Goal: Information Seeking & Learning: Compare options

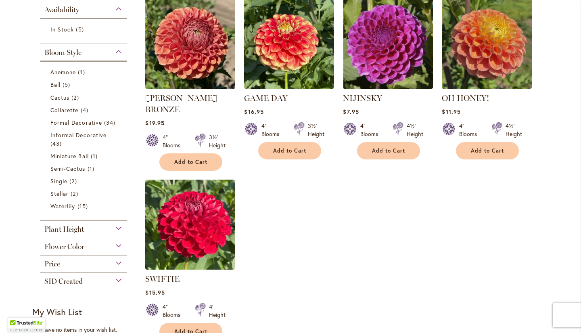
scroll to position [202, 0]
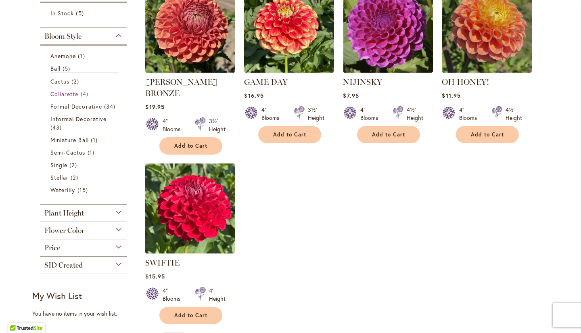
click at [61, 93] on span "Collarette" at bounding box center [64, 94] width 28 height 8
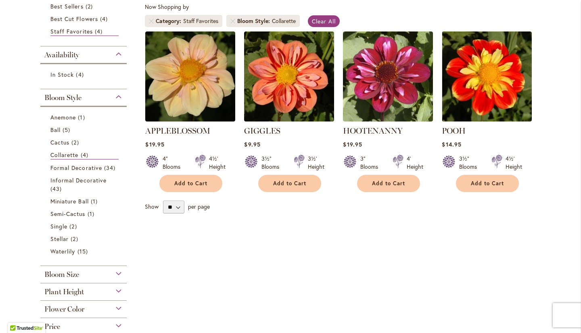
scroll to position [161, 0]
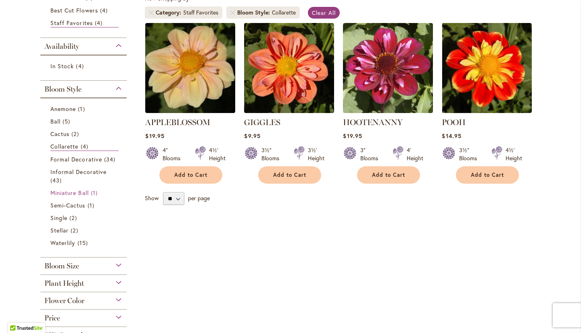
click at [64, 193] on span "Miniature Ball" at bounding box center [69, 193] width 38 height 8
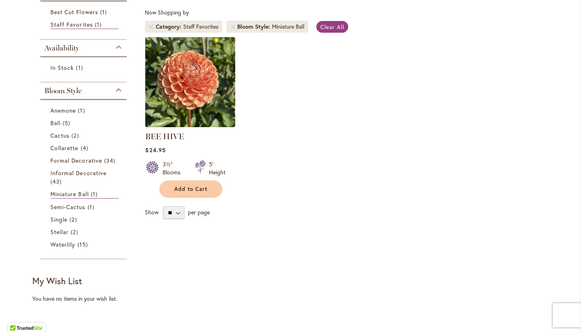
scroll to position [161, 0]
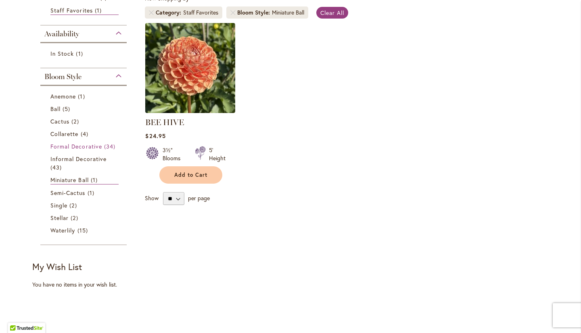
click at [56, 144] on span "Formal Decorative" at bounding box center [76, 146] width 52 height 8
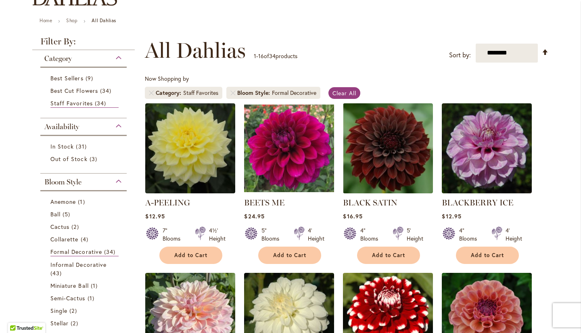
scroll to position [81, 0]
click at [70, 20] on link "Shop" at bounding box center [71, 21] width 11 height 6
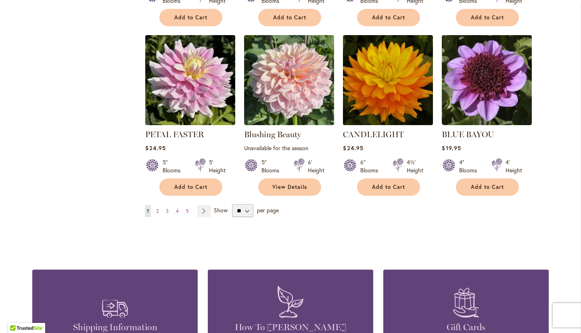
scroll to position [646, 0]
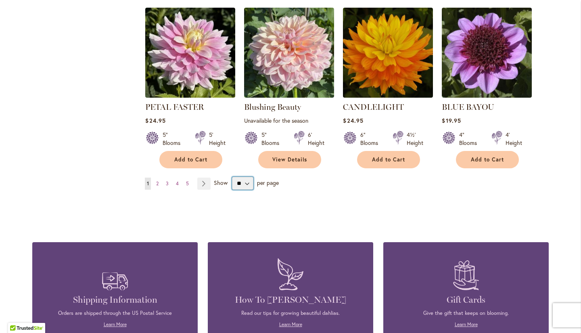
click at [235, 183] on select "** ** ** **" at bounding box center [242, 183] width 21 height 13
select select "**"
click at [232, 177] on select "** ** ** **" at bounding box center [242, 183] width 21 height 13
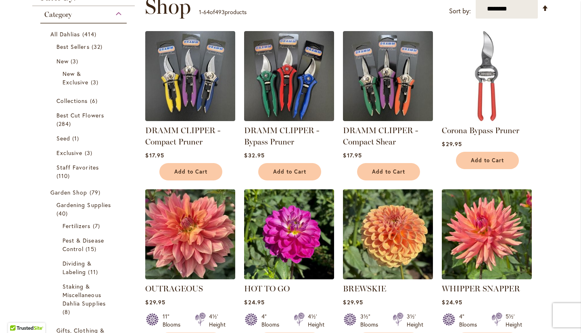
scroll to position [85, 0]
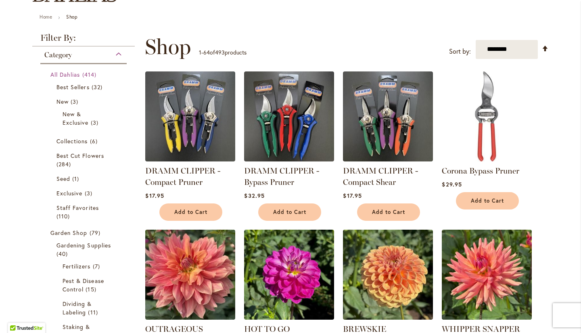
click at [66, 74] on span "All Dahlias" at bounding box center [65, 75] width 30 height 8
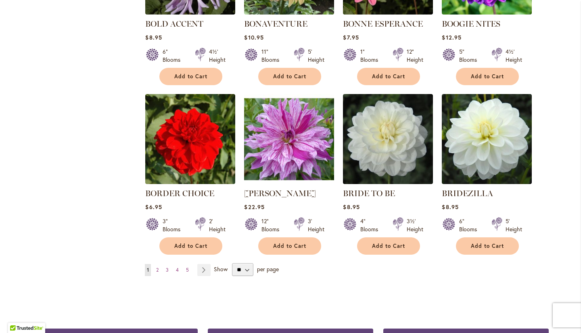
scroll to position [2664, 0]
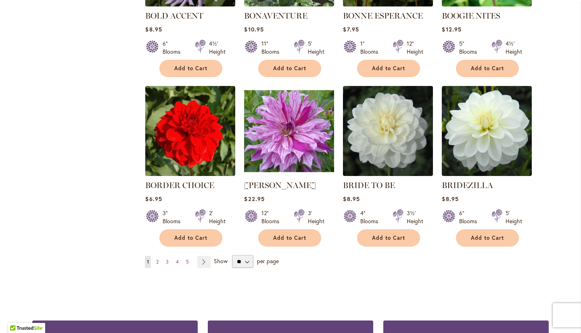
click at [198, 256] on link "Page Next" at bounding box center [203, 262] width 13 height 12
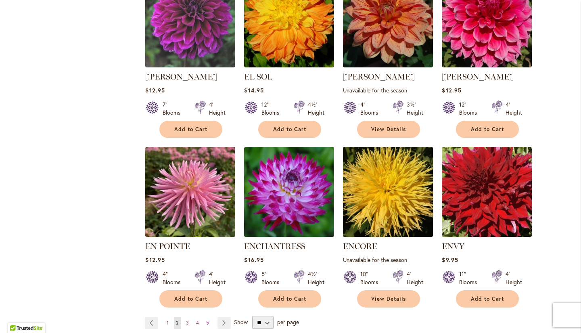
scroll to position [2668, 0]
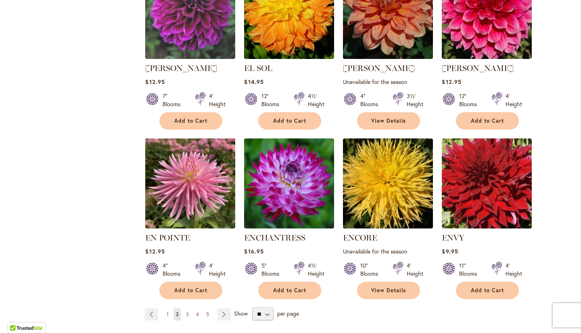
click at [219, 308] on link "Page Next" at bounding box center [224, 314] width 13 height 12
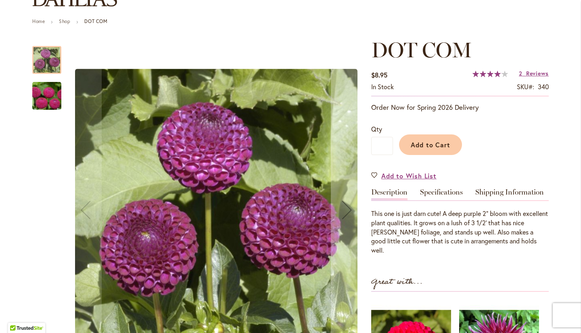
scroll to position [81, 0]
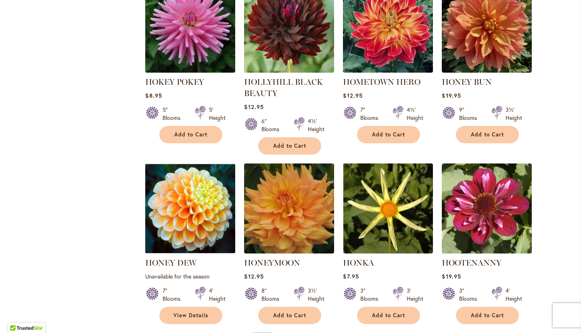
scroll to position [2709, 0]
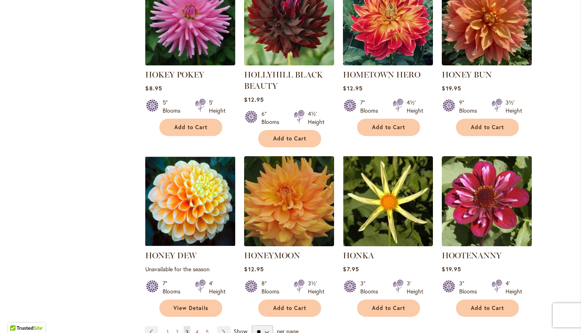
click at [220, 326] on link "Page Next" at bounding box center [223, 332] width 13 height 12
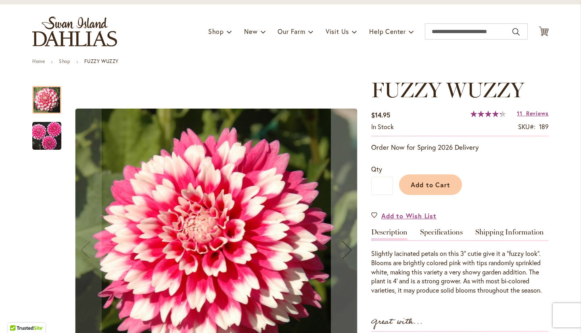
scroll to position [81, 0]
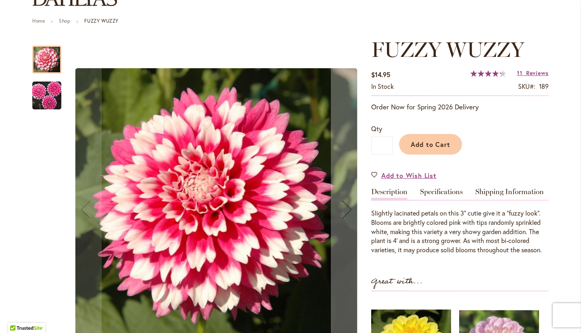
click at [48, 94] on img "FUZZY WUZZY" at bounding box center [46, 95] width 29 height 29
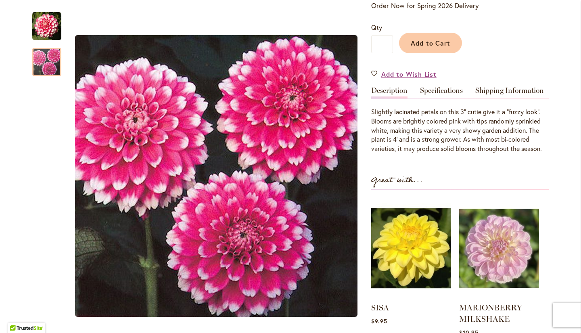
scroll to position [202, 0]
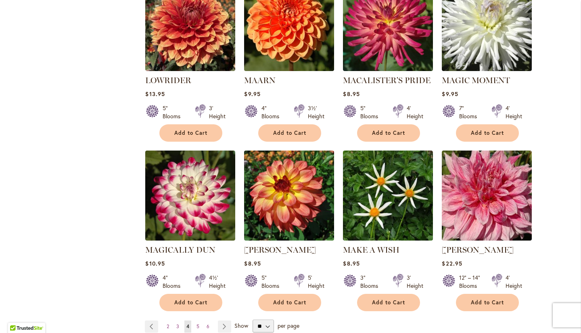
scroll to position [2705, 0]
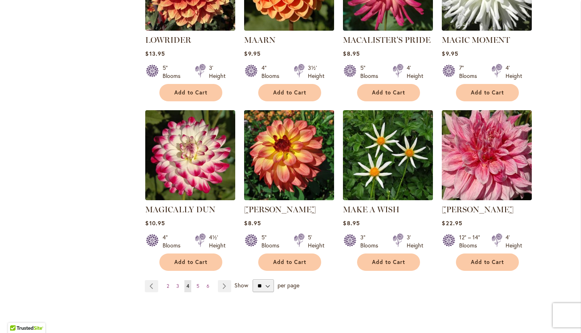
click at [221, 280] on link "Page Next" at bounding box center [224, 286] width 13 height 12
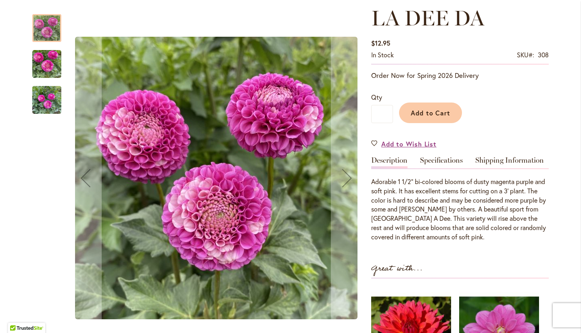
scroll to position [121, 0]
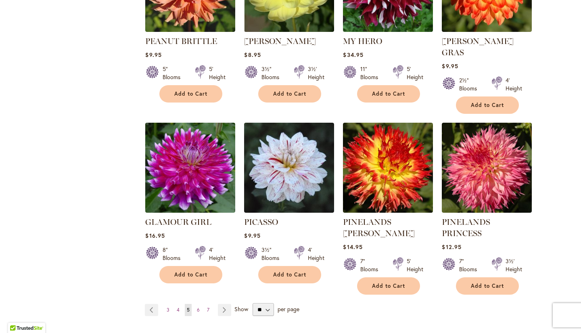
scroll to position [2664, 0]
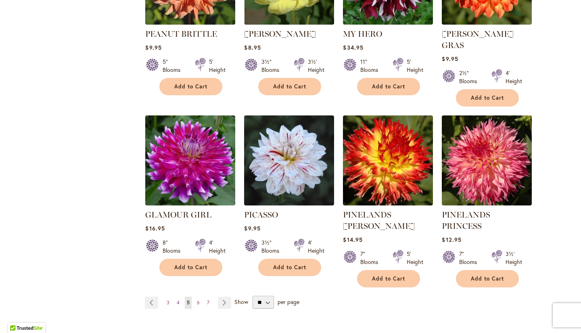
click at [221, 297] on link "Page Next" at bounding box center [224, 303] width 13 height 12
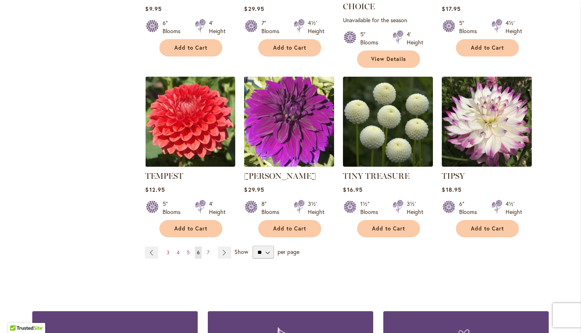
scroll to position [2709, 0]
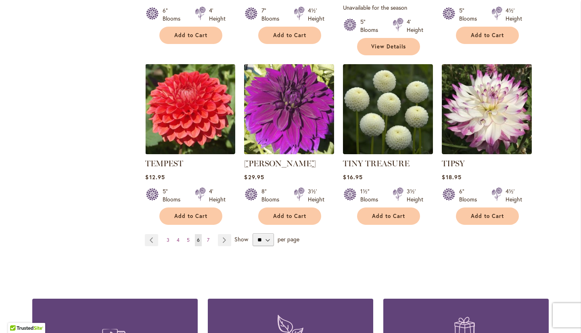
click at [222, 234] on link "Page Next" at bounding box center [224, 240] width 13 height 12
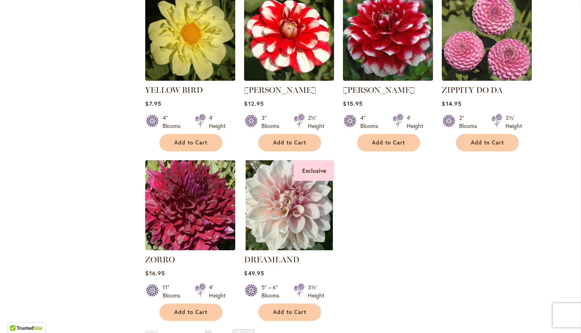
scroll to position [1263, 0]
